Goal: Information Seeking & Learning: Understand process/instructions

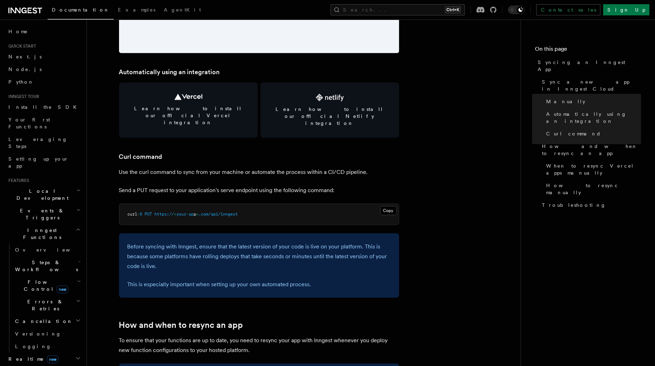
scroll to position [927, 0]
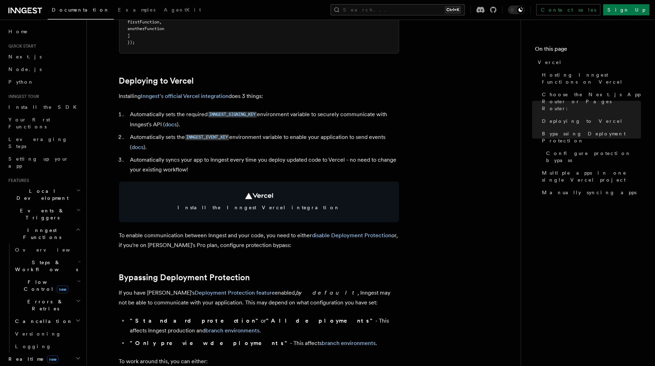
scroll to position [267, 0]
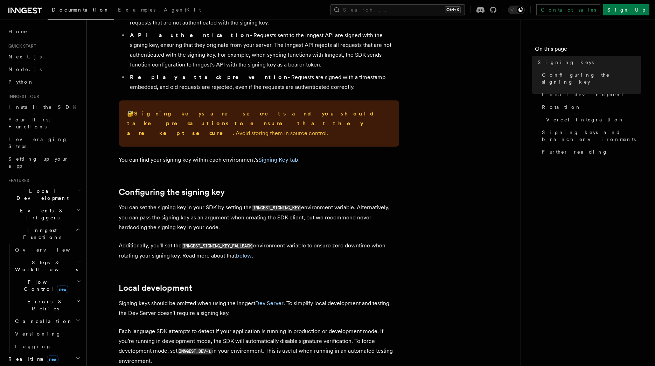
scroll to position [155, 0]
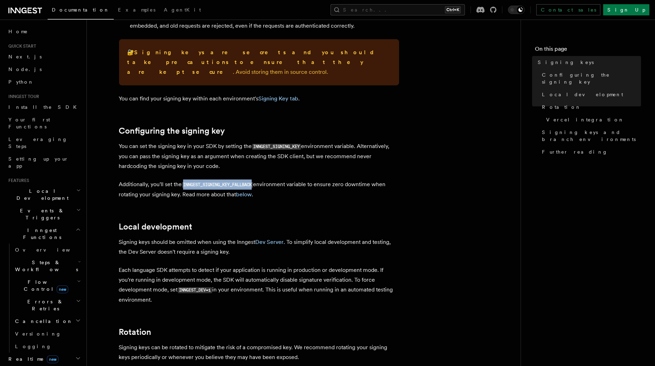
drag, startPoint x: 186, startPoint y: 174, endPoint x: 260, endPoint y: 174, distance: 73.8
click at [253, 182] on code "INNGEST_SIGNING_KEY_FALLBACK" at bounding box center [217, 185] width 71 height 6
copy code "INNGEST_SIGNING_KEY_FALLBACK"
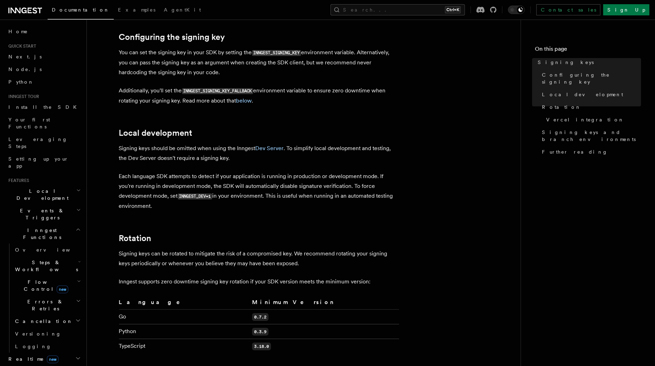
scroll to position [272, 0]
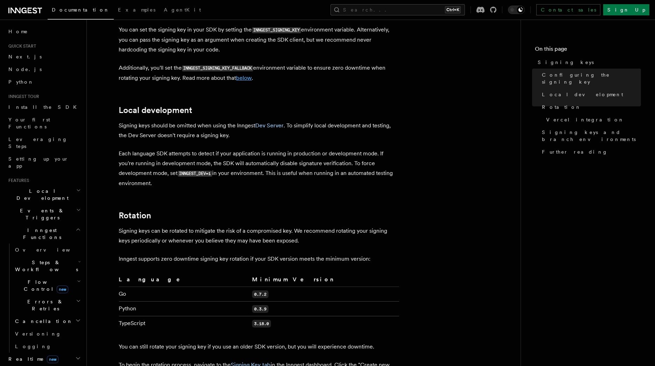
click at [250, 75] on link "below" at bounding box center [244, 78] width 16 height 7
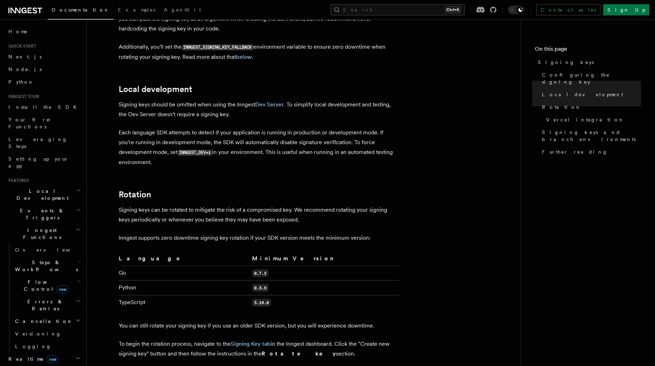
scroll to position [265, 0]
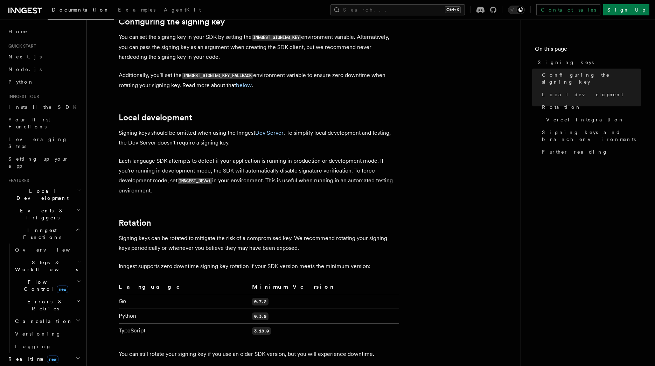
click at [249, 79] on p "Additionally, you'll set the INNGEST_SIGNING_KEY_FALLBACK environment variable …" at bounding box center [259, 80] width 280 height 20
click at [250, 82] on link "below" at bounding box center [244, 85] width 16 height 7
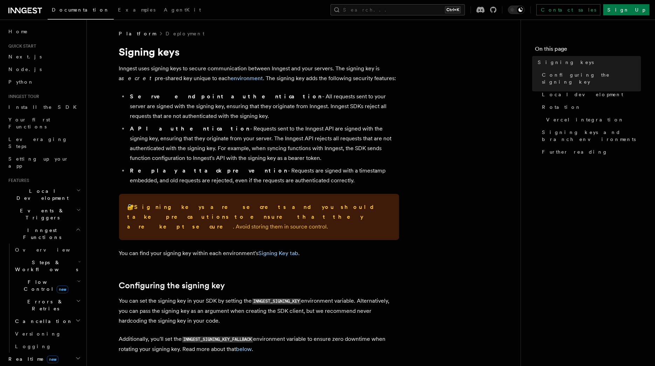
scroll to position [0, 0]
click at [234, 79] on link "environment" at bounding box center [247, 79] width 32 height 7
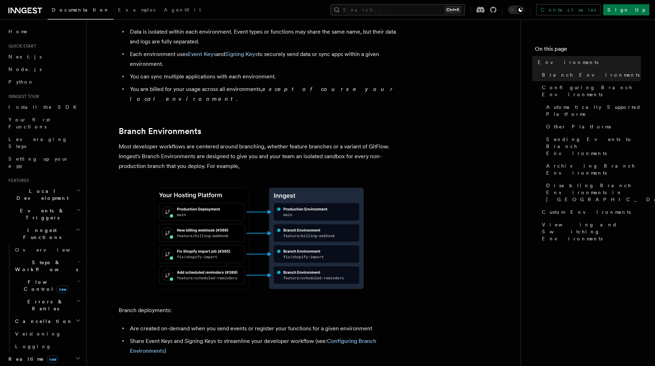
scroll to position [194, 0]
